Goal: Task Accomplishment & Management: Complete application form

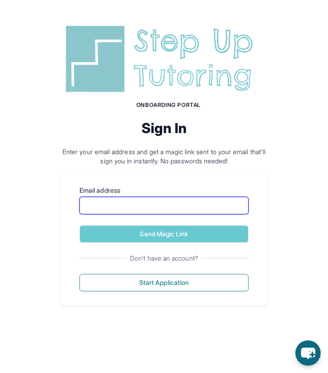
click at [138, 210] on input "Email address" at bounding box center [163, 205] width 169 height 17
type input "**********"
click at [79, 225] on button "Send Magic Link" at bounding box center [163, 233] width 169 height 17
